Goal: Information Seeking & Learning: Learn about a topic

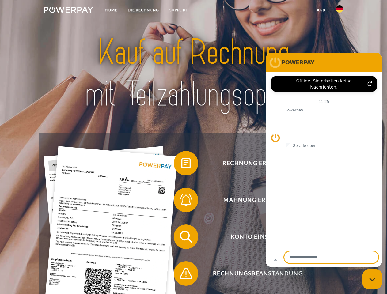
click at [68, 11] on img at bounding box center [68, 10] width 49 height 6
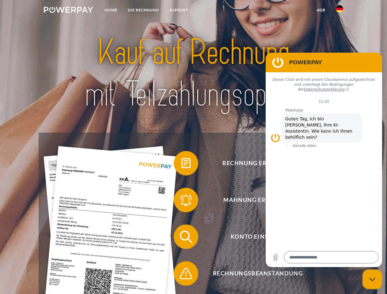
click at [340, 11] on img at bounding box center [339, 8] width 7 height 7
click at [321, 10] on link "agb" at bounding box center [321, 10] width 19 height 11
click at [182, 165] on span at bounding box center [177, 163] width 31 height 31
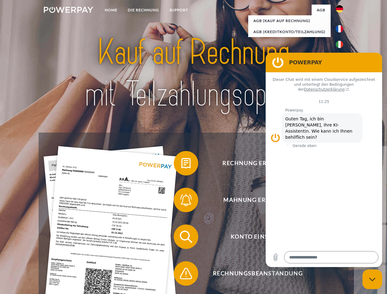
click at [182, 201] on span at bounding box center [177, 200] width 31 height 31
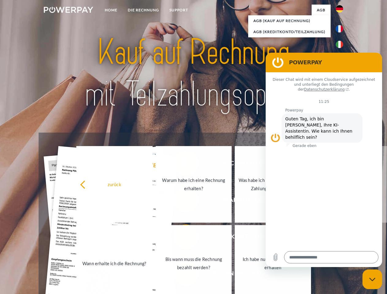
click at [182, 238] on link "Bis wann muss die Rechnung bezahlt werden?" at bounding box center [194, 263] width 76 height 77
click at [182, 275] on span at bounding box center [177, 273] width 31 height 31
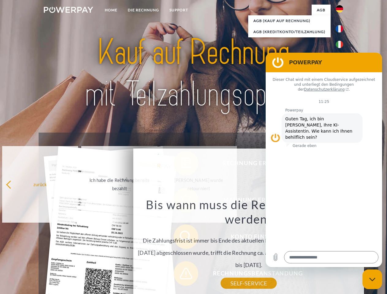
click at [373, 280] on icon "Messaging-Fenster schließen" at bounding box center [372, 280] width 6 height 4
type textarea "*"
